Goal: Task Accomplishment & Management: Manage account settings

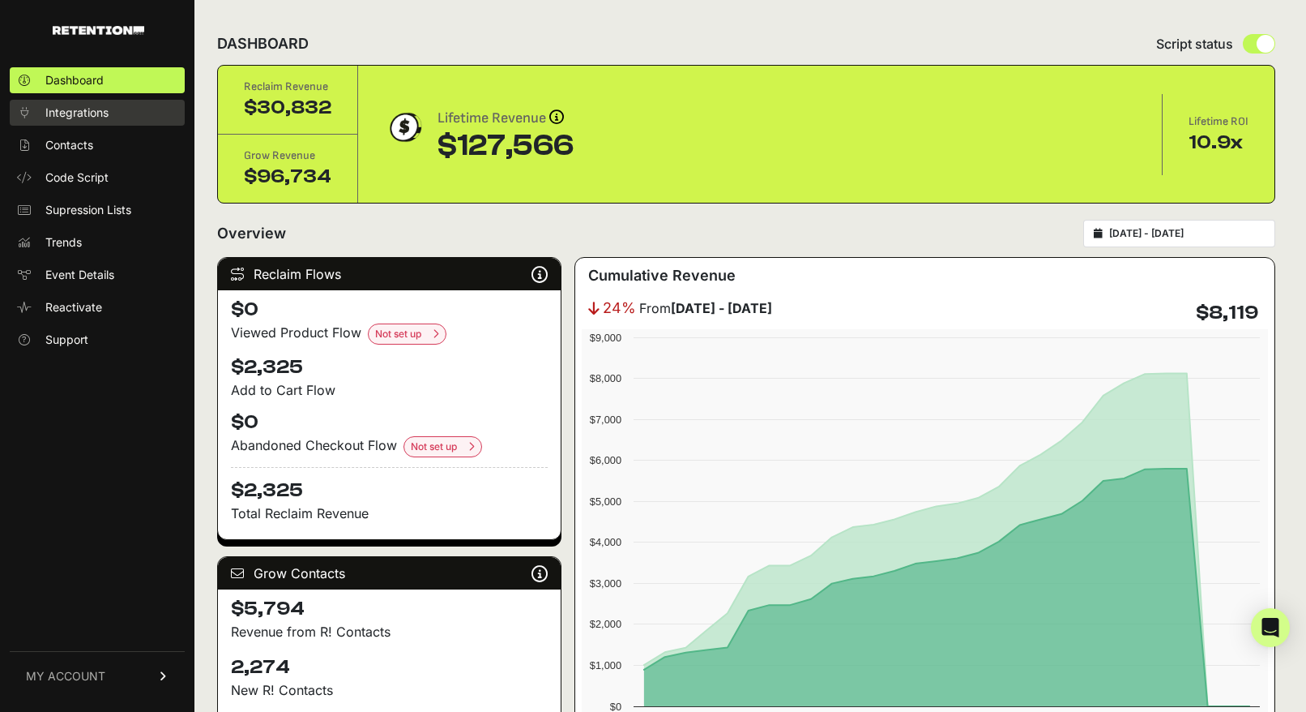
click at [75, 118] on span "Integrations" at bounding box center [76, 113] width 63 height 16
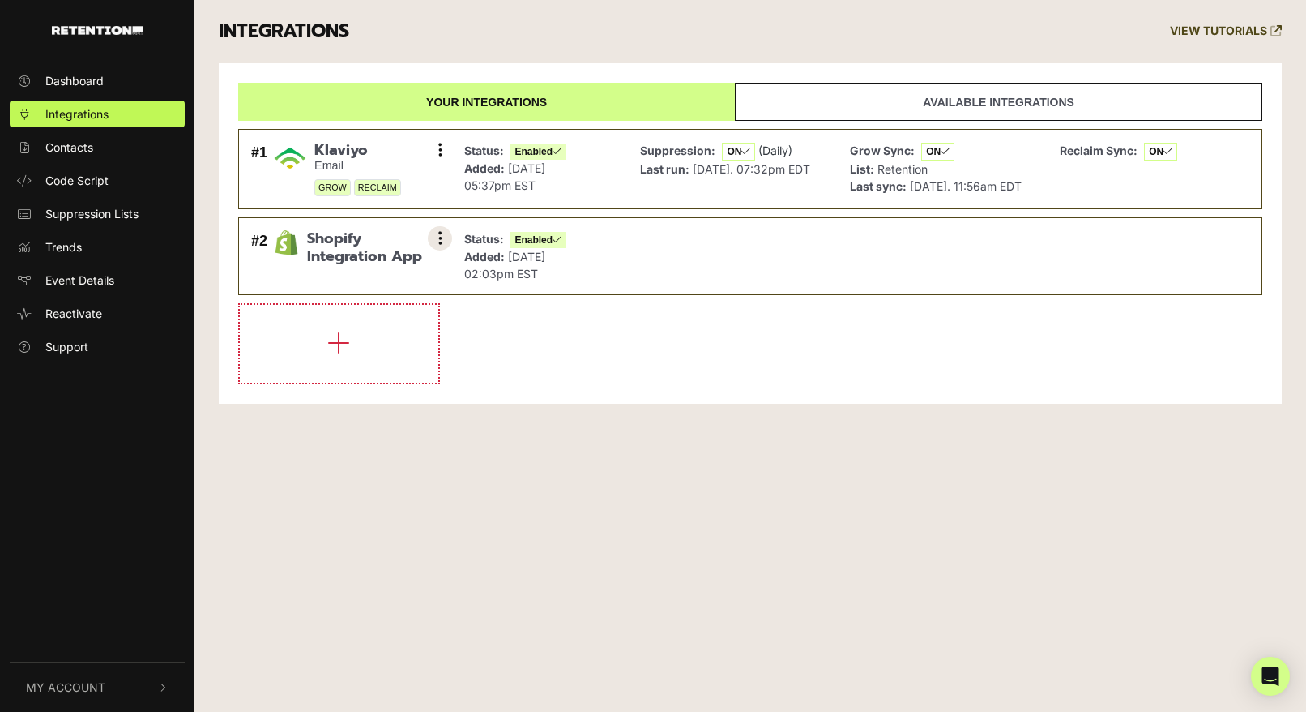
click at [439, 246] on icon at bounding box center [440, 238] width 4 height 16
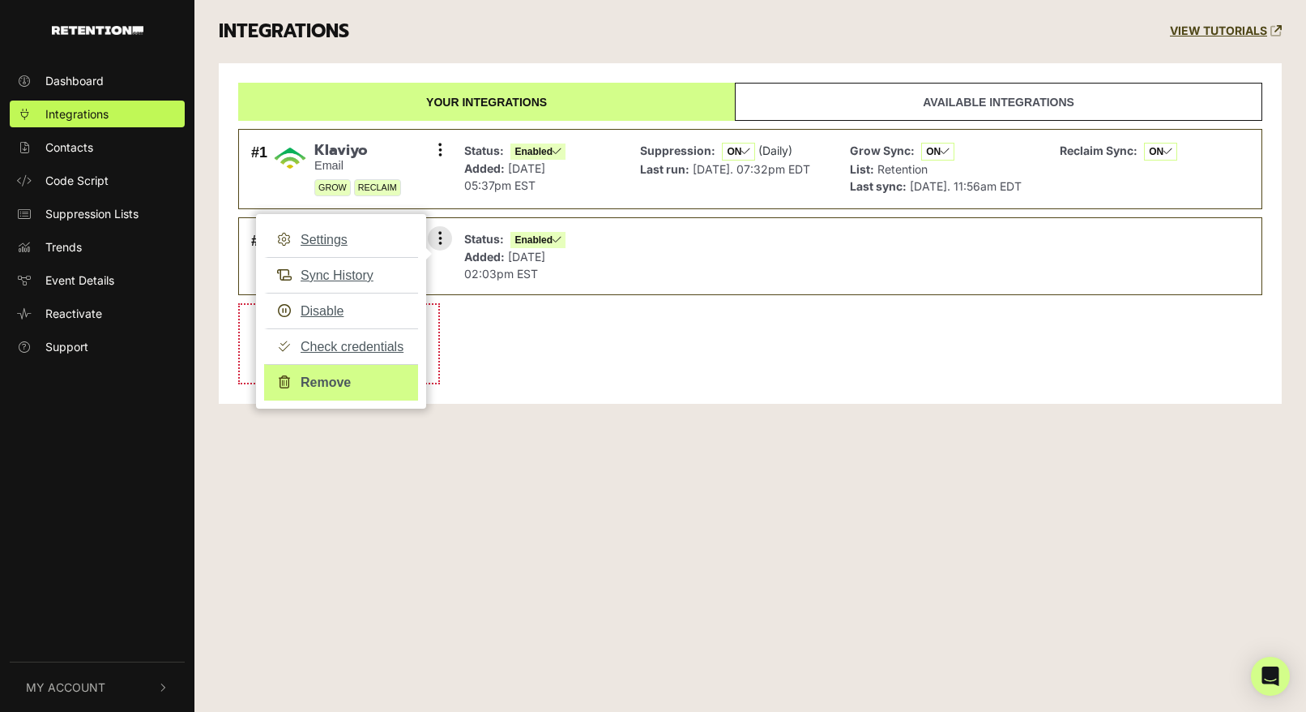
click at [323, 400] on link "Remove" at bounding box center [341, 382] width 154 height 36
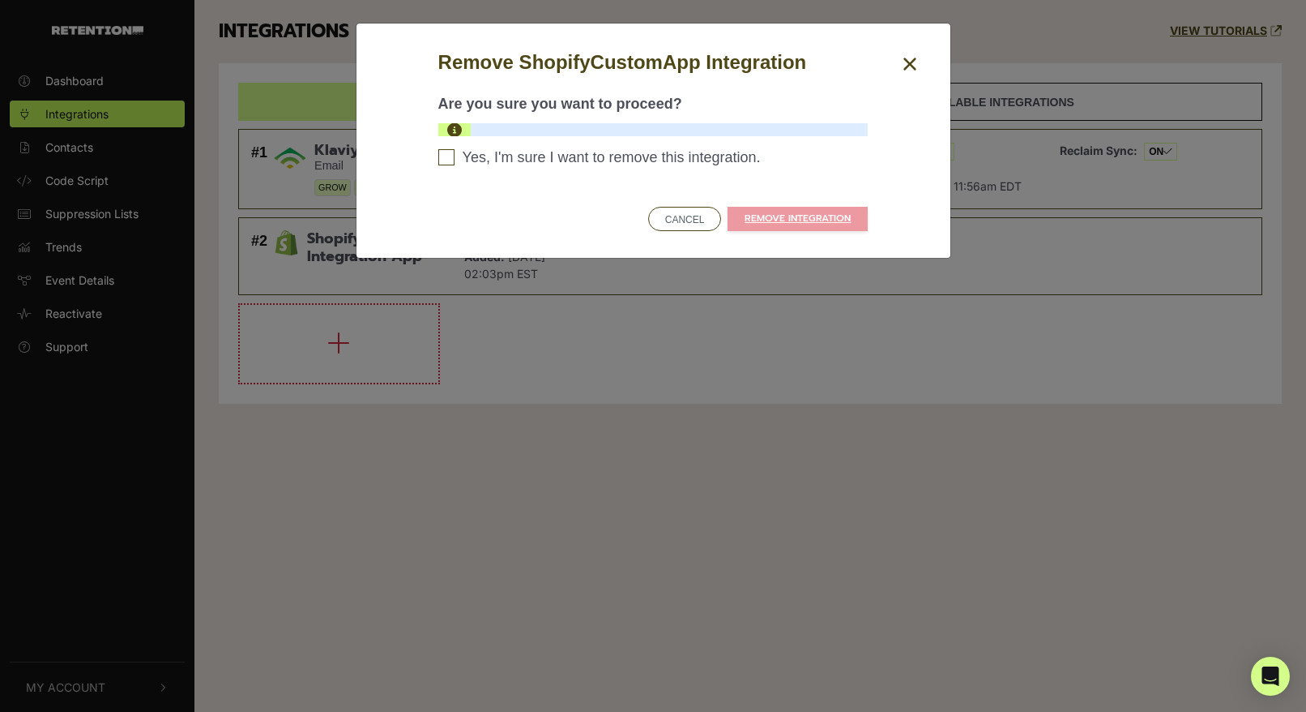
click at [442, 160] on input "Yes, I'm sure I want to remove this integration. Please confirm to continue" at bounding box center [446, 157] width 16 height 16
checkbox input "true"
click at [769, 220] on link "REMOVE INTEGRATION" at bounding box center [798, 219] width 140 height 24
